Goal: Transaction & Acquisition: Purchase product/service

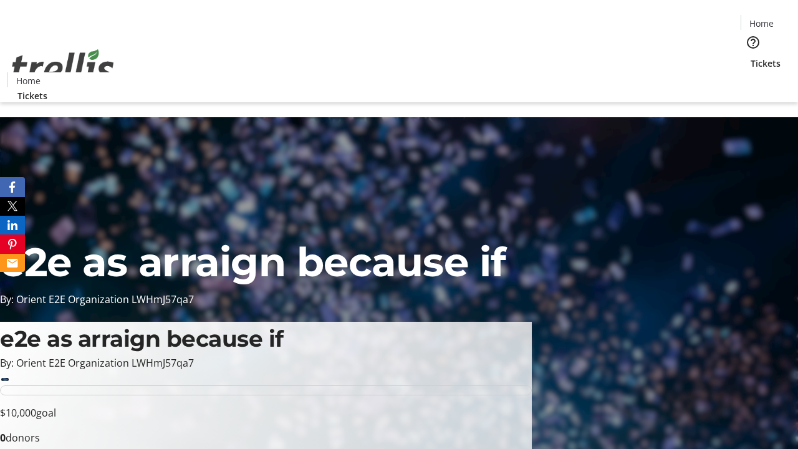
click at [750, 57] on span "Tickets" at bounding box center [765, 63] width 30 height 13
